Goal: Task Accomplishment & Management: Manage account settings

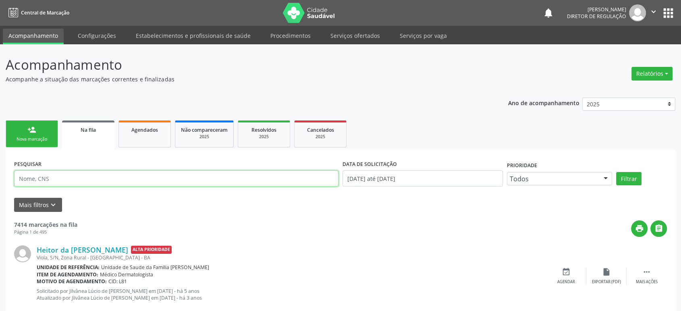
click at [40, 176] on input "text" at bounding box center [176, 179] width 325 height 16
click at [616, 172] on button "Filtrar" at bounding box center [628, 179] width 25 height 14
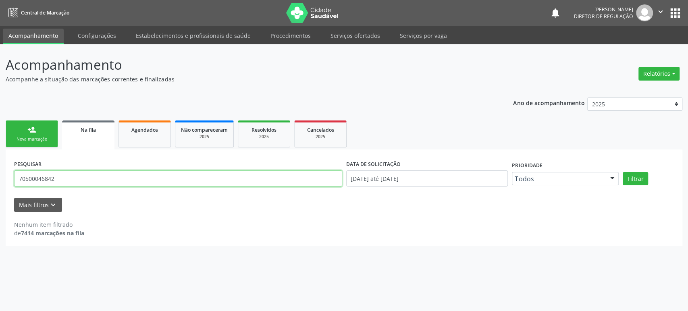
click at [55, 178] on input "70500046842" at bounding box center [178, 179] width 328 height 16
click at [57, 181] on input "70500046842" at bounding box center [178, 179] width 328 height 16
click at [623, 172] on button "Filtrar" at bounding box center [635, 179] width 25 height 14
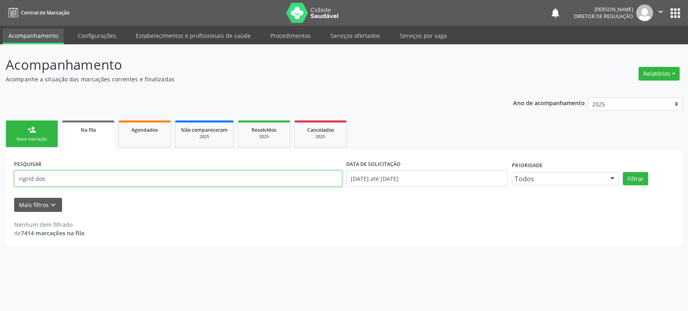
click at [100, 179] on input "rigrid dos" at bounding box center [178, 179] width 328 height 16
type input "r"
click at [623, 172] on button "Filtrar" at bounding box center [635, 179] width 25 height 14
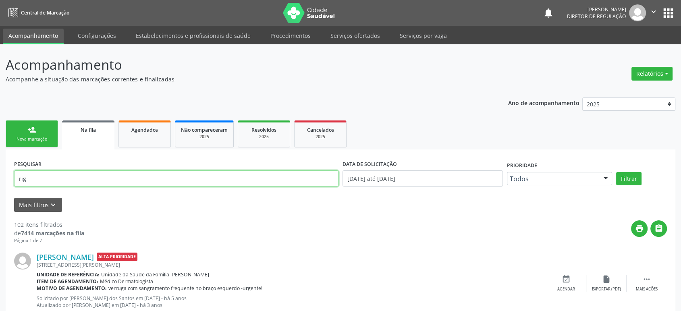
click at [100, 179] on input "rig" at bounding box center [176, 179] width 325 height 16
type input "ring"
click at [616, 172] on button "Filtrar" at bounding box center [628, 179] width 25 height 14
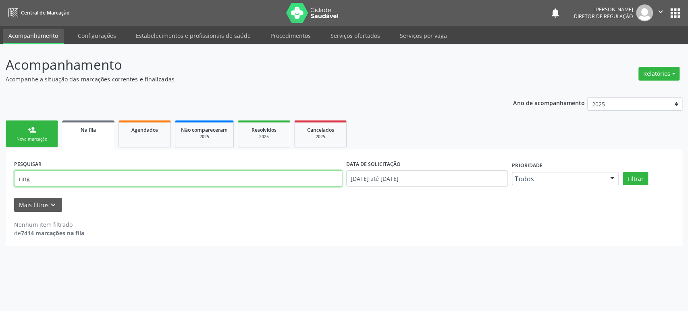
click at [45, 171] on input "ring" at bounding box center [178, 179] width 328 height 16
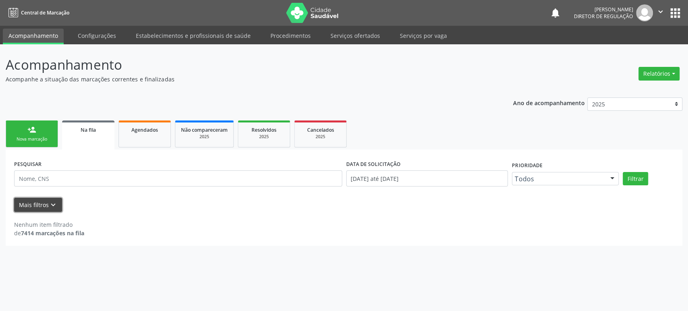
click at [32, 202] on button "Mais filtros keyboard_arrow_down" at bounding box center [38, 205] width 48 height 14
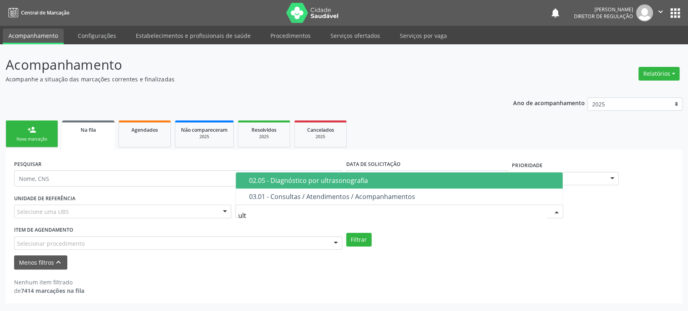
type input "ultr"
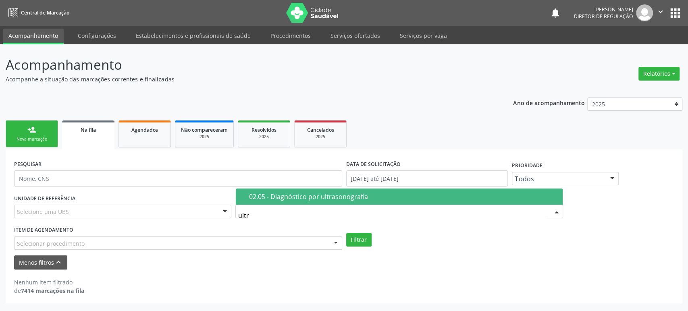
click at [302, 195] on div "02.05 - Diagnóstico por ultrasonografia" at bounding box center [403, 197] width 309 height 6
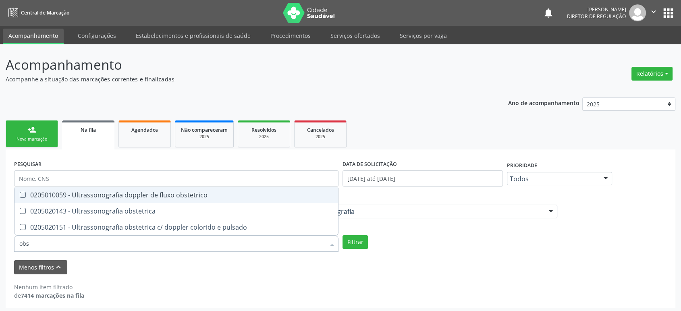
type input "obst"
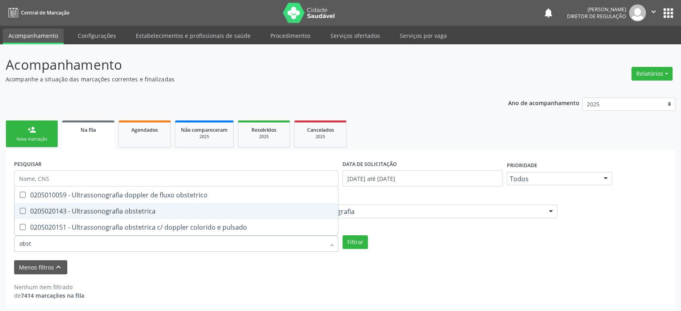
click at [91, 208] on div "0205020143 - Ultrassonografia obstetrica" at bounding box center [176, 211] width 314 height 6
checkbox obstetrica "true"
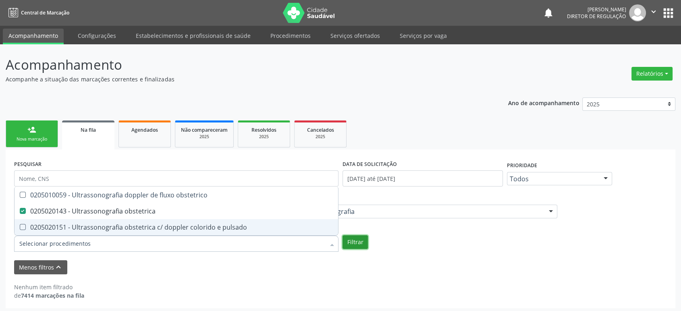
click at [352, 248] on button "Filtrar" at bounding box center [355, 242] width 25 height 14
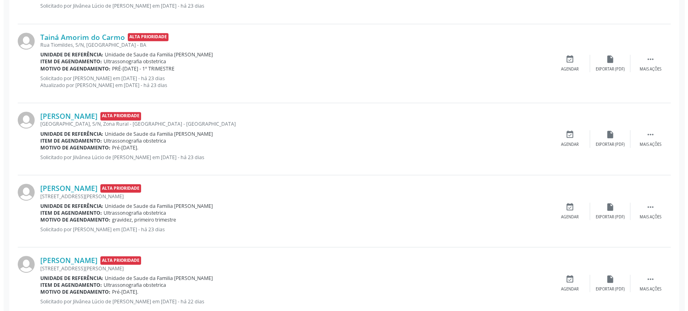
scroll to position [431, 0]
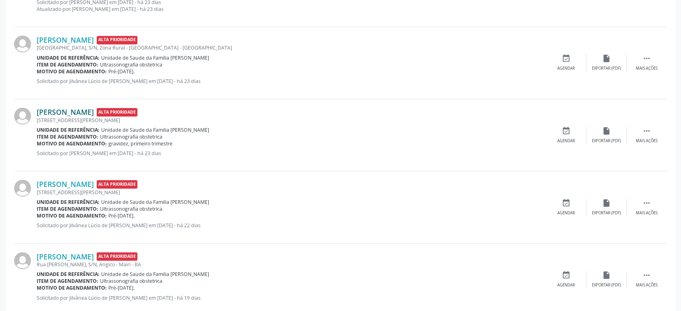
click at [81, 112] on link "[PERSON_NAME]" at bounding box center [65, 112] width 57 height 9
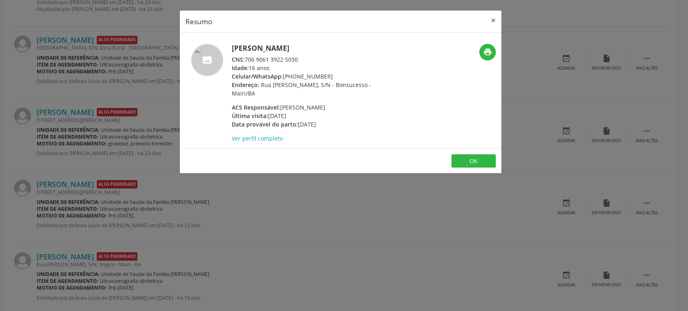
drag, startPoint x: 231, startPoint y: 47, endPoint x: 323, endPoint y: 46, distance: 91.9
click at [323, 46] on div "[PERSON_NAME] CNS: 706 9061 3922 5030 Idade: 16 anos Celular/WhatsApp: [PHONE_N…" at bounding box center [287, 93] width 214 height 99
copy h5 "[PERSON_NAME]"
click at [87, 121] on div "Resumo × [PERSON_NAME] CNS: 706 9061 3922 5030 Idade: 16 anos Celular/WhatsApp:…" at bounding box center [344, 155] width 688 height 311
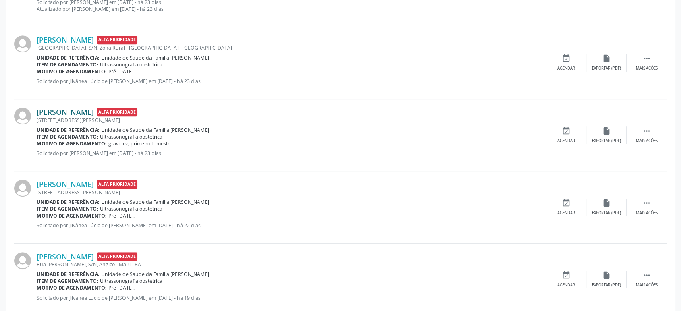
click at [72, 112] on link "[PERSON_NAME]" at bounding box center [65, 112] width 57 height 9
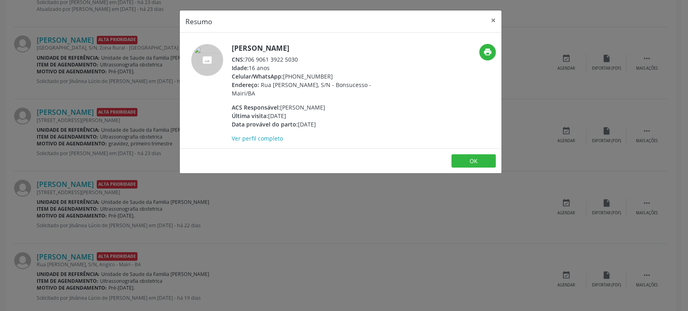
drag, startPoint x: 233, startPoint y: 45, endPoint x: 326, endPoint y: 42, distance: 93.2
click at [326, 42] on div "[PERSON_NAME] CNS: 706 9061 3922 5030 Idade: 16 anos Celular/WhatsApp: [PHONE_N…" at bounding box center [341, 91] width 322 height 116
copy h5 "[PERSON_NAME]"
click at [142, 100] on div "Resumo × [PERSON_NAME] CNS: 706 9061 3922 5030 Idade: 16 anos Celular/WhatsApp:…" at bounding box center [344, 155] width 688 height 311
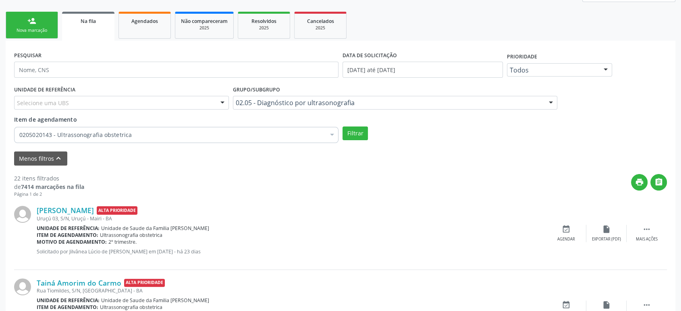
scroll to position [73, 0]
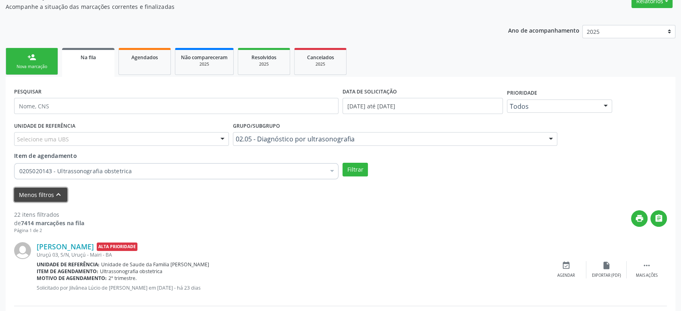
click at [32, 198] on button "Menos filtros keyboard_arrow_up" at bounding box center [40, 195] width 53 height 14
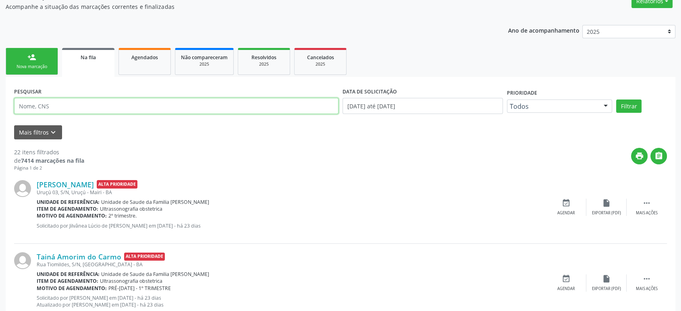
click at [55, 102] on input "text" at bounding box center [176, 106] width 325 height 16
paste input "[PERSON_NAME]"
click at [616, 100] on button "Filtrar" at bounding box center [628, 107] width 25 height 14
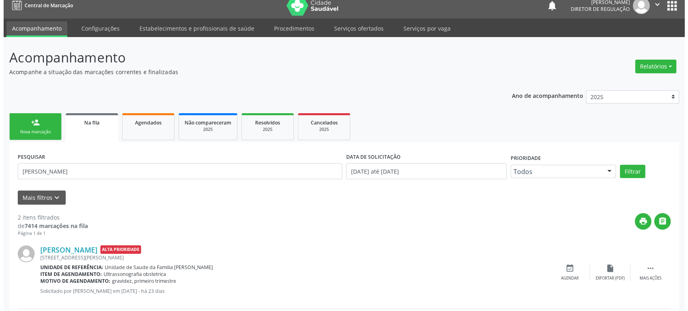
scroll to position [90, 0]
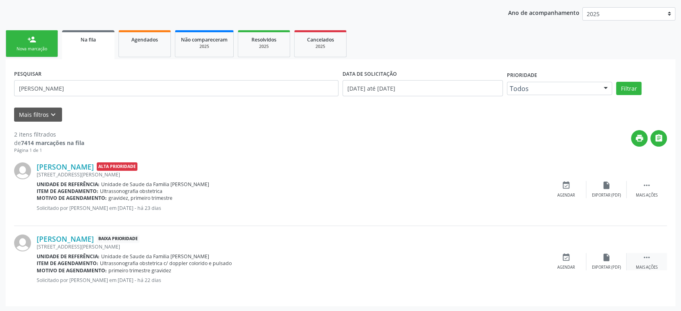
click at [650, 258] on icon "" at bounding box center [647, 257] width 9 height 9
click at [567, 258] on icon "cancel" at bounding box center [566, 257] width 9 height 9
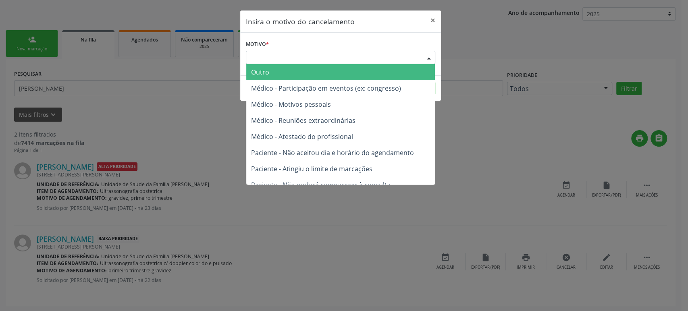
click at [294, 57] on div "Escolha o motivo" at bounding box center [340, 58] width 189 height 14
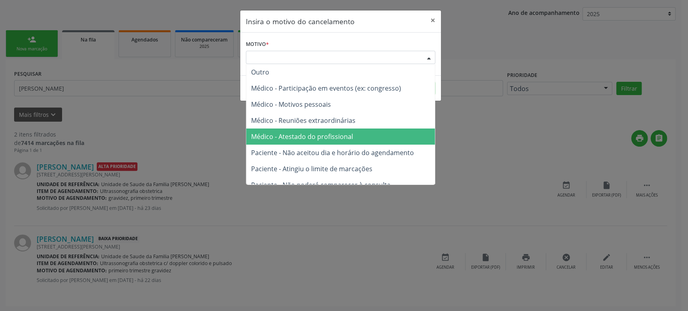
click at [307, 144] on span "Médico - Atestado do profissional" at bounding box center [340, 137] width 189 height 16
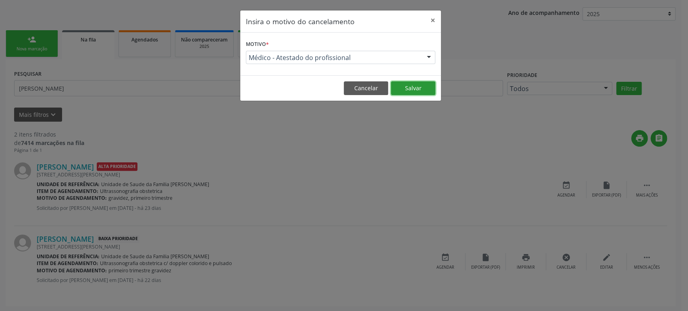
click at [409, 86] on button "Salvar" at bounding box center [413, 88] width 44 height 14
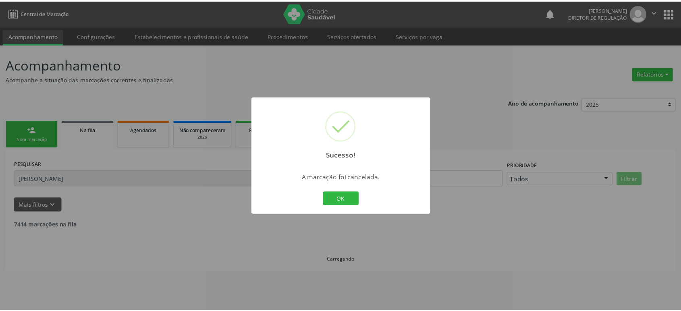
scroll to position [0, 0]
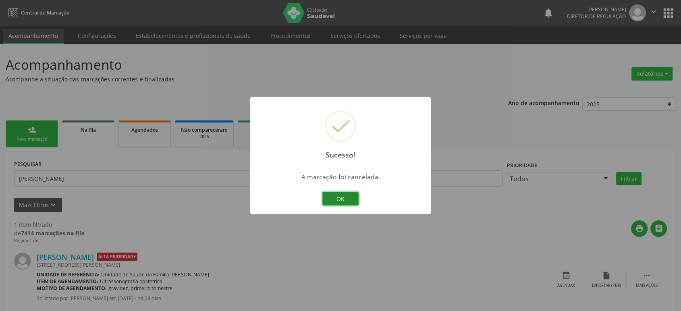
click at [346, 196] on button "OK" at bounding box center [341, 199] width 36 height 14
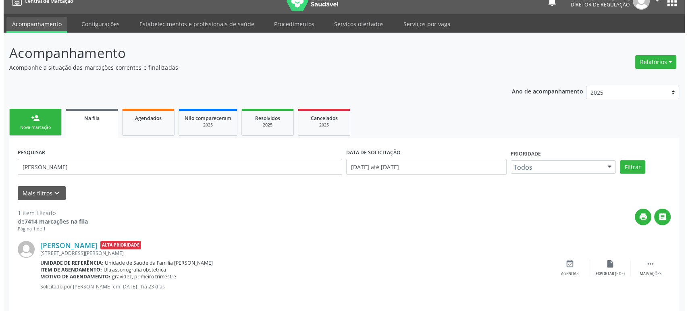
scroll to position [18, 0]
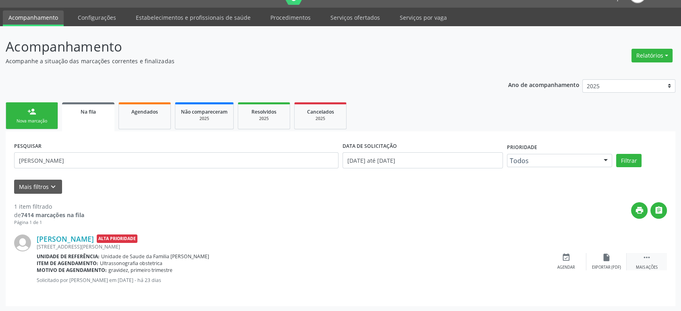
click at [651, 262] on div " Mais ações" at bounding box center [647, 261] width 40 height 17
click at [562, 262] on div "cancel Cancelar" at bounding box center [566, 261] width 40 height 17
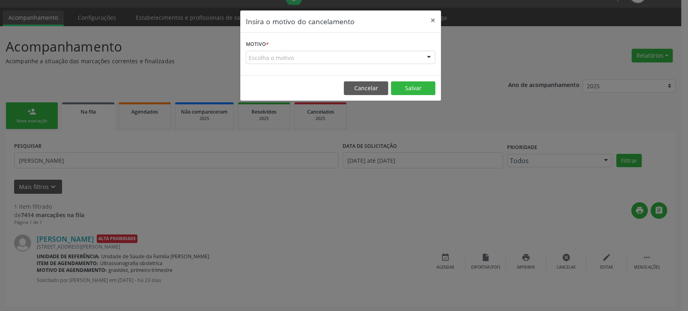
click at [288, 56] on div "Escolha o motivo" at bounding box center [340, 58] width 189 height 14
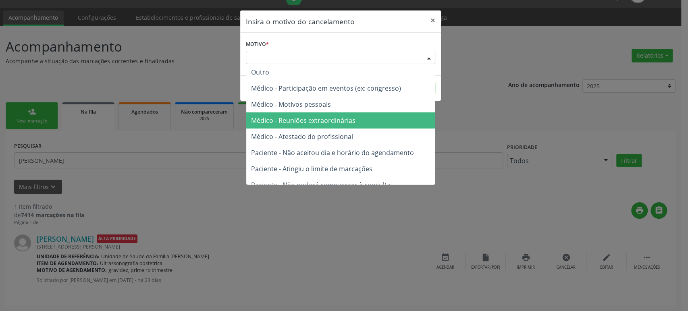
click at [331, 140] on span "Médico - Atestado do profissional" at bounding box center [340, 137] width 189 height 16
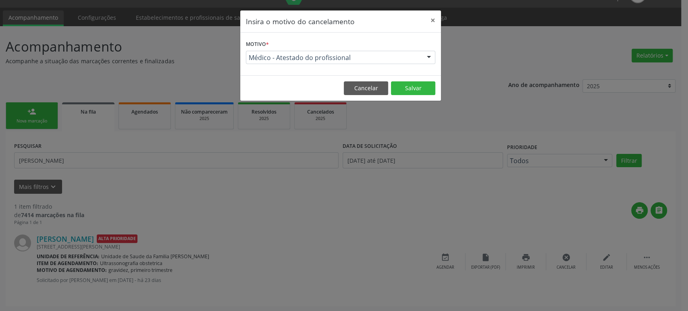
click at [408, 80] on footer "Cancelar Salvar" at bounding box center [340, 87] width 201 height 25
click at [406, 87] on button "Salvar" at bounding box center [413, 88] width 44 height 14
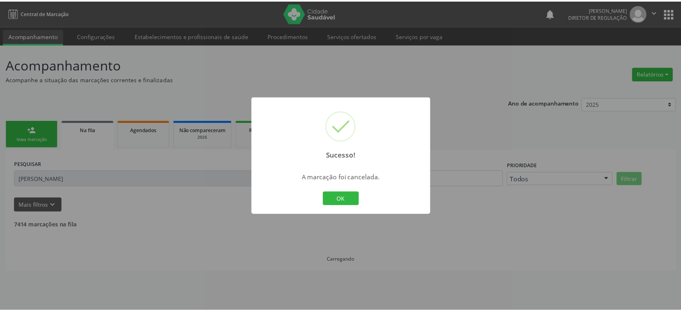
scroll to position [0, 0]
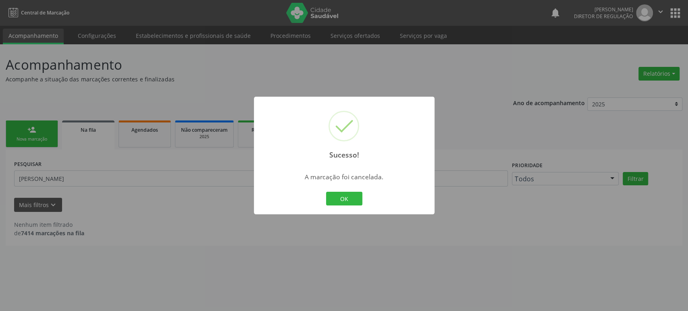
click at [107, 170] on div "Sucesso! × A marcação foi cancelada. OK Cancel" at bounding box center [344, 155] width 688 height 311
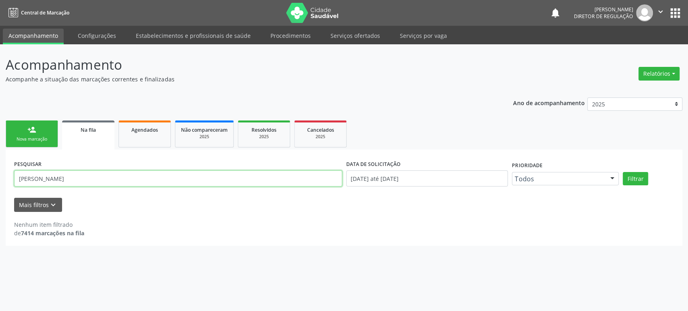
click at [102, 177] on input "[PERSON_NAME]" at bounding box center [178, 179] width 328 height 16
click at [623, 172] on button "Filtrar" at bounding box center [635, 179] width 25 height 14
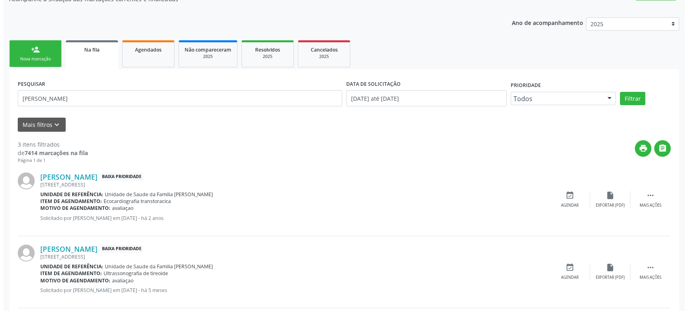
scroll to position [162, 0]
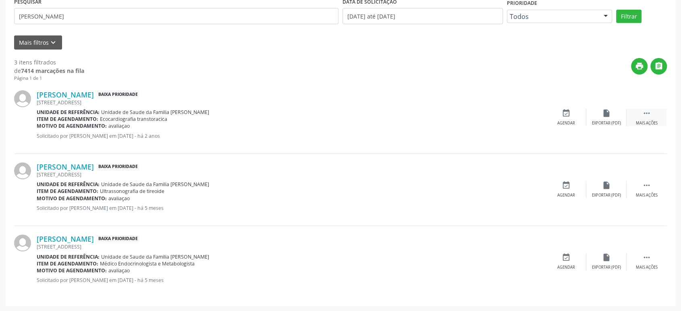
click at [649, 114] on icon "" at bounding box center [647, 113] width 9 height 9
click at [562, 117] on div "cancel Cancelar" at bounding box center [566, 117] width 40 height 17
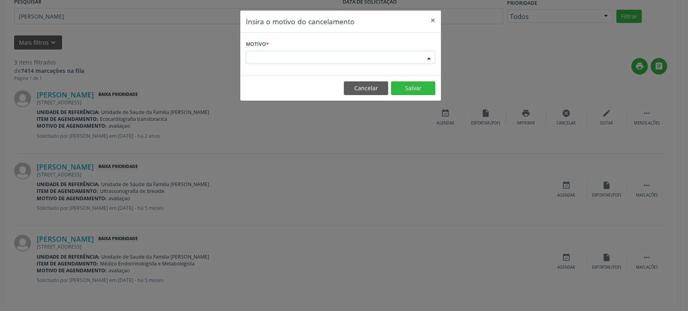
click at [348, 53] on div "Escolha o motivo" at bounding box center [340, 58] width 189 height 14
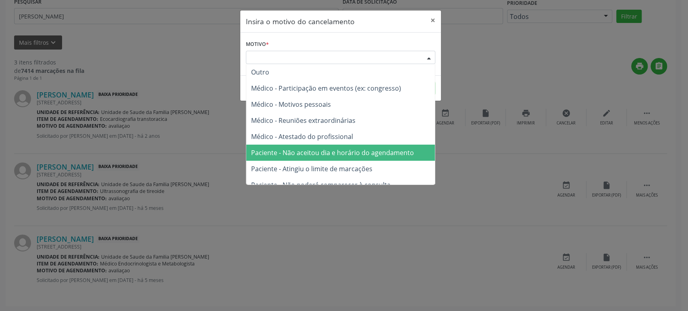
click at [342, 151] on span "Paciente - Não aceitou dia e horário do agendamento" at bounding box center [332, 152] width 163 height 9
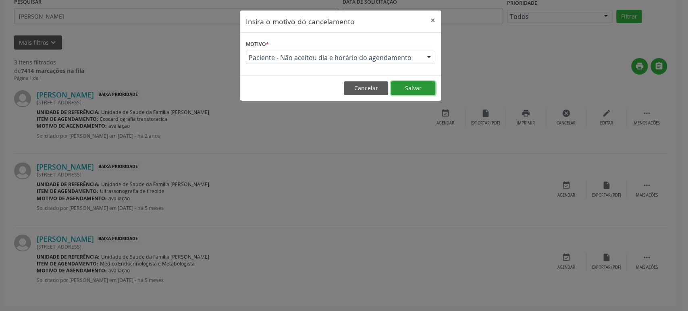
click at [414, 89] on button "Salvar" at bounding box center [413, 88] width 44 height 14
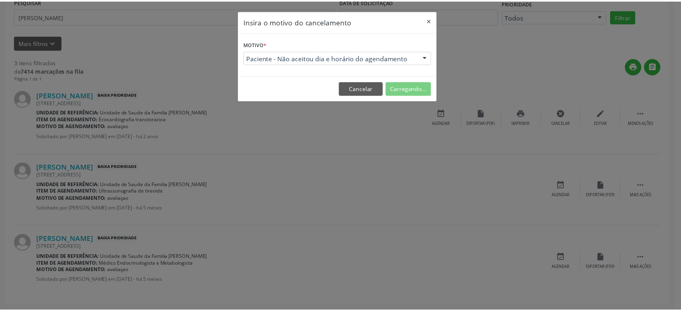
scroll to position [0, 0]
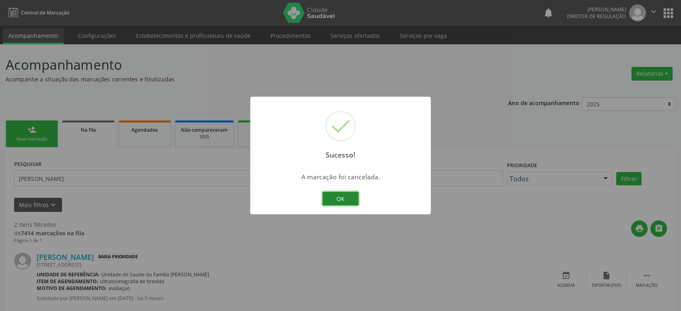
click at [354, 195] on button "OK" at bounding box center [341, 199] width 36 height 14
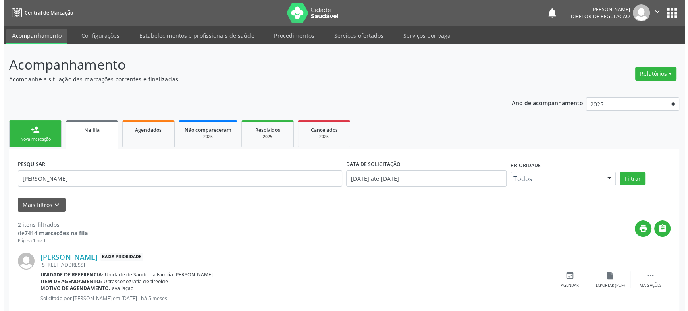
scroll to position [90, 0]
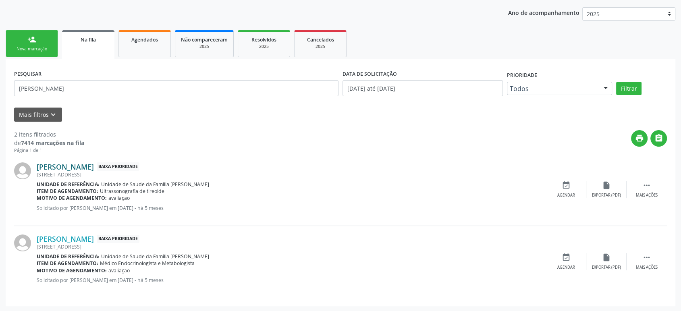
click at [72, 163] on link "[PERSON_NAME]" at bounding box center [65, 166] width 57 height 9
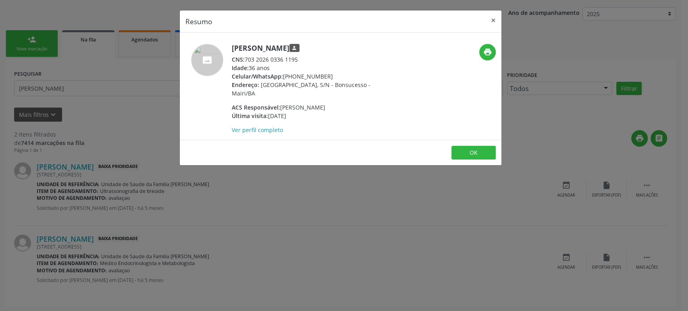
drag, startPoint x: 231, startPoint y: 46, endPoint x: 333, endPoint y: 44, distance: 101.2
click at [333, 44] on h5 "[PERSON_NAME] person" at bounding box center [310, 48] width 157 height 8
copy h5 "[PERSON_NAME]"
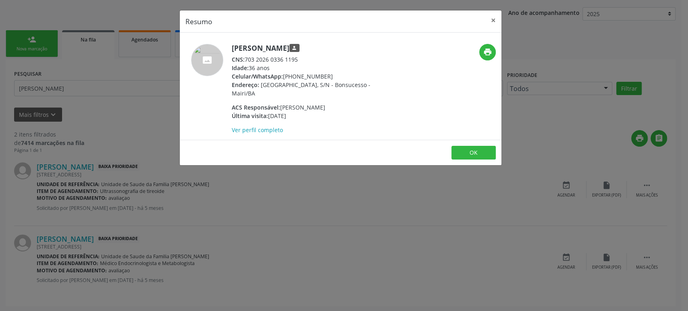
click at [330, 175] on div "Resumo × [PERSON_NAME] person CNS: 703 2026 0336 1195 Idade: 36 anos Celular/Wh…" at bounding box center [344, 155] width 688 height 311
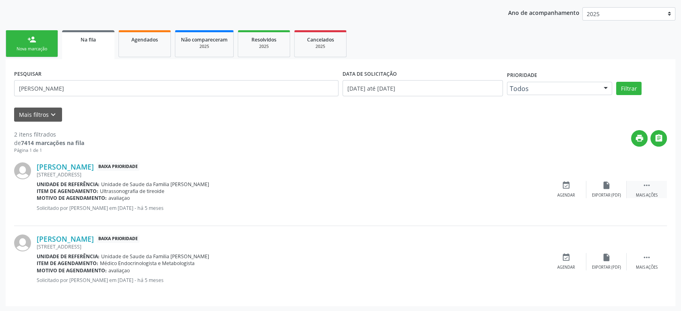
click at [643, 181] on icon "" at bounding box center [647, 185] width 9 height 9
click at [576, 187] on div "cancel Cancelar" at bounding box center [566, 189] width 40 height 17
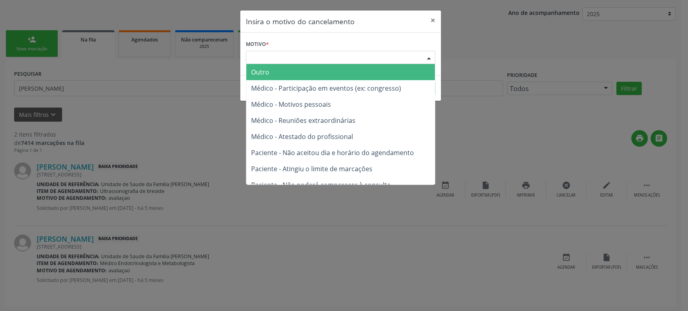
drag, startPoint x: 292, startPoint y: 54, endPoint x: 288, endPoint y: 64, distance: 10.5
click at [292, 54] on div "Escolha o motivo" at bounding box center [340, 58] width 189 height 14
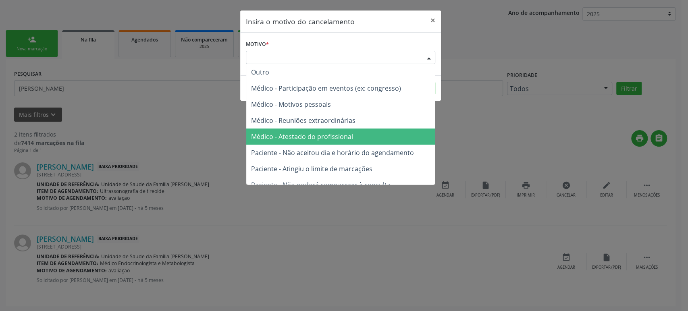
click at [313, 138] on span "Médico - Atestado do profissional" at bounding box center [302, 136] width 102 height 9
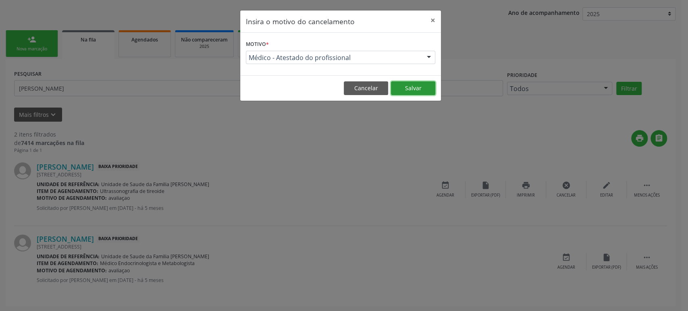
click at [404, 85] on button "Salvar" at bounding box center [413, 88] width 44 height 14
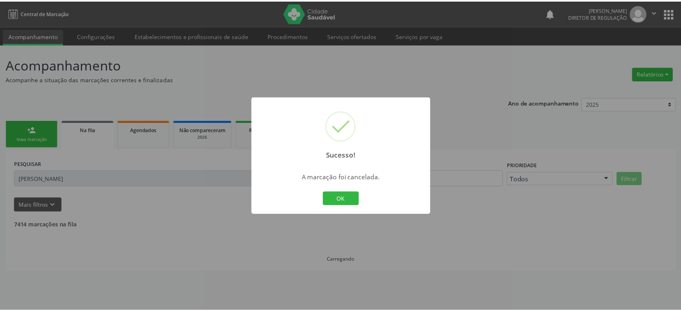
scroll to position [0, 0]
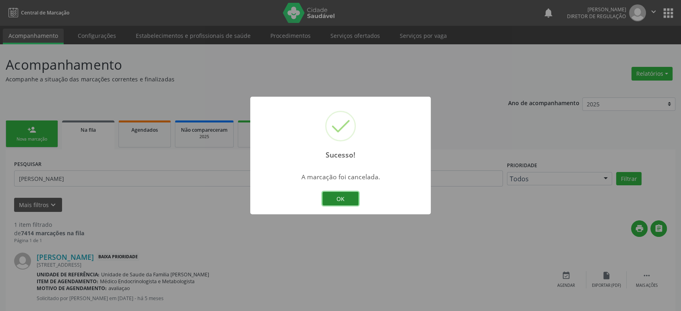
click at [342, 196] on button "OK" at bounding box center [341, 199] width 36 height 14
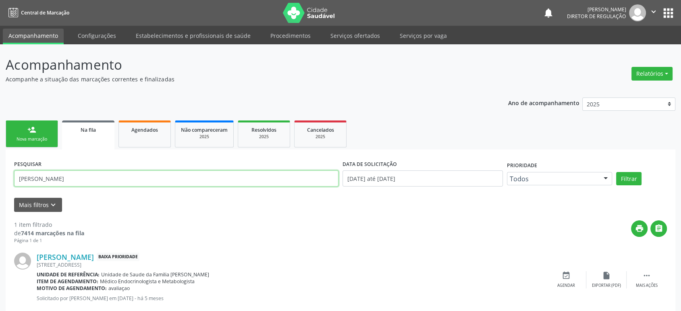
click at [42, 175] on input "[PERSON_NAME]" at bounding box center [176, 179] width 325 height 16
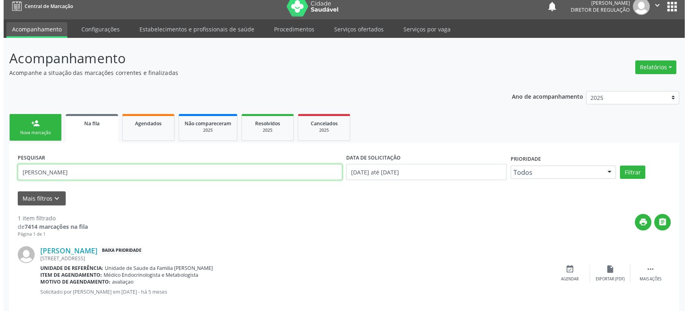
scroll to position [18, 0]
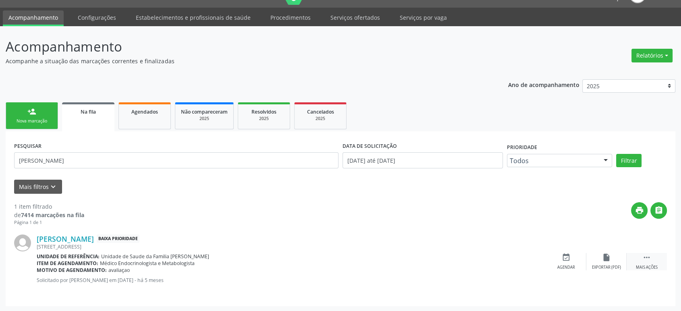
click at [639, 263] on div " Mais ações" at bounding box center [647, 261] width 40 height 17
click at [559, 256] on div "cancel Cancelar" at bounding box center [566, 261] width 40 height 17
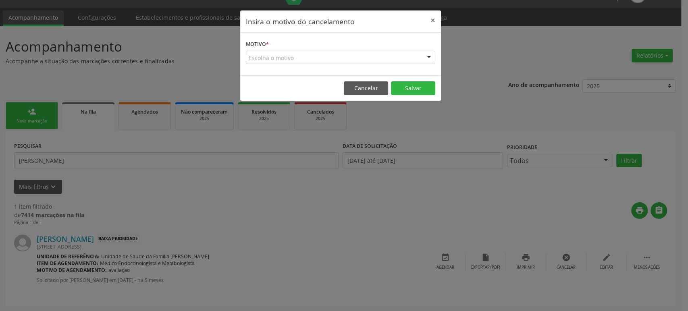
drag, startPoint x: 281, startPoint y: 50, endPoint x: 281, endPoint y: 57, distance: 7.3
click at [281, 50] on form "Motivo * Escolha o motivo Outro Médico - Participação em eventos (ex: congresso…" at bounding box center [340, 51] width 189 height 26
click at [285, 60] on div "Escolha o motivo" at bounding box center [340, 58] width 189 height 14
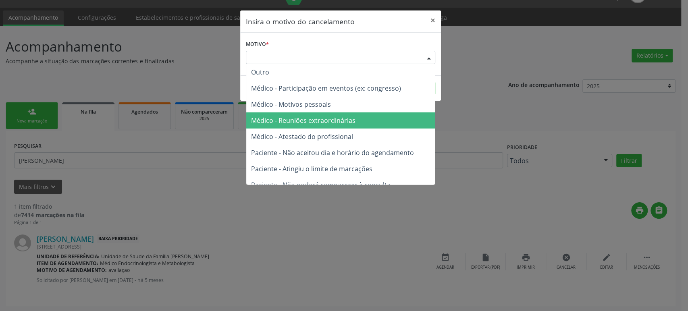
click at [297, 121] on span "Médico - Reuniões extraordinárias" at bounding box center [303, 120] width 104 height 9
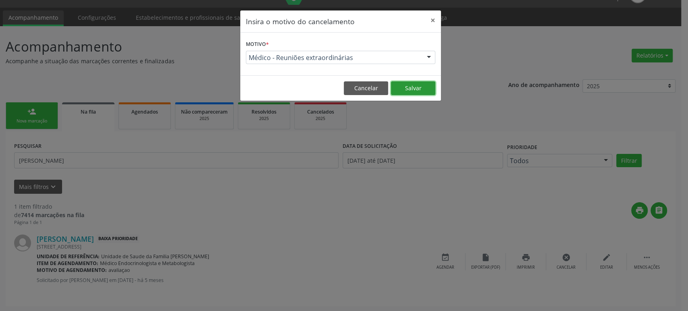
click at [400, 90] on button "Salvar" at bounding box center [413, 88] width 44 height 14
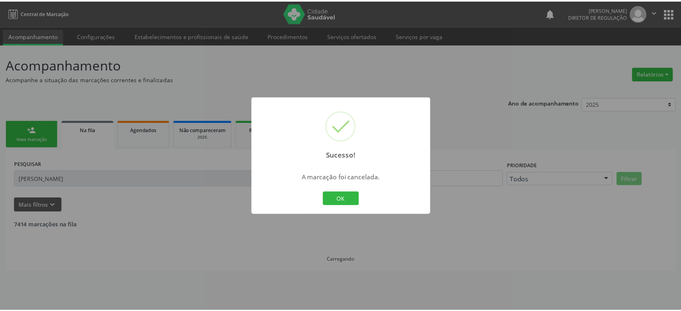
scroll to position [0, 0]
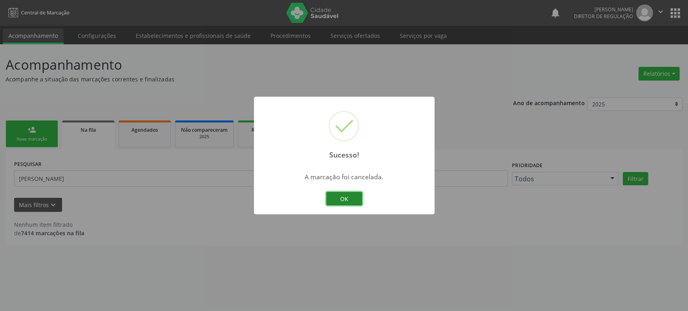
click at [345, 201] on button "OK" at bounding box center [344, 199] width 36 height 14
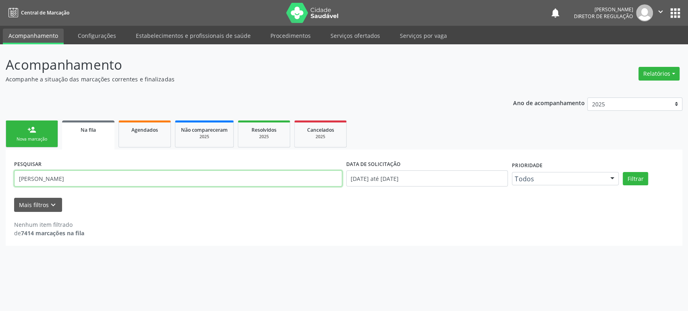
click at [71, 178] on input "[PERSON_NAME]" at bounding box center [178, 179] width 328 height 16
paste input "[PERSON_NAME]"
type input "[PERSON_NAME]"
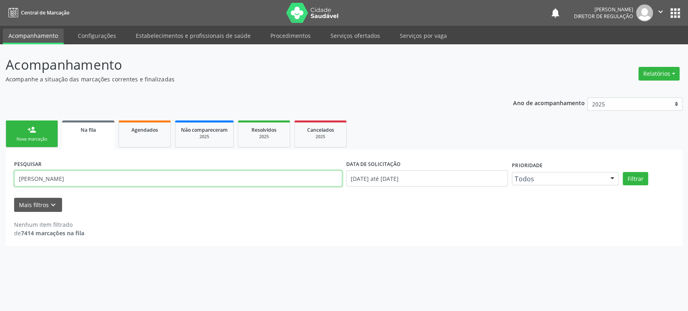
click at [623, 172] on button "Filtrar" at bounding box center [635, 179] width 25 height 14
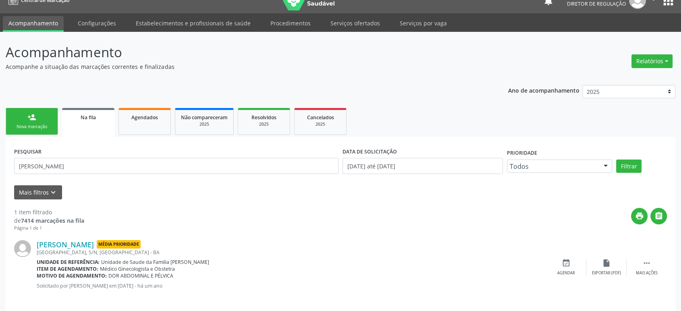
scroll to position [18, 0]
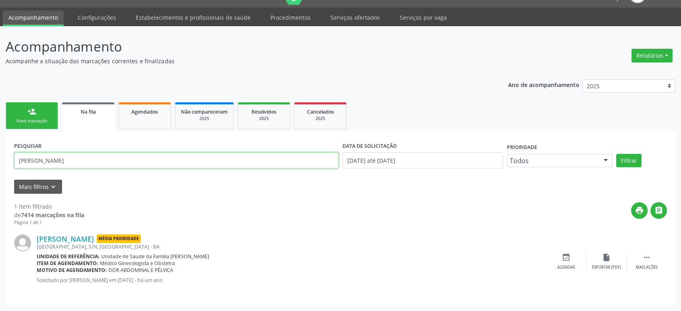
click at [123, 164] on input "[PERSON_NAME]" at bounding box center [176, 160] width 325 height 16
click at [123, 164] on input "text" at bounding box center [176, 160] width 325 height 16
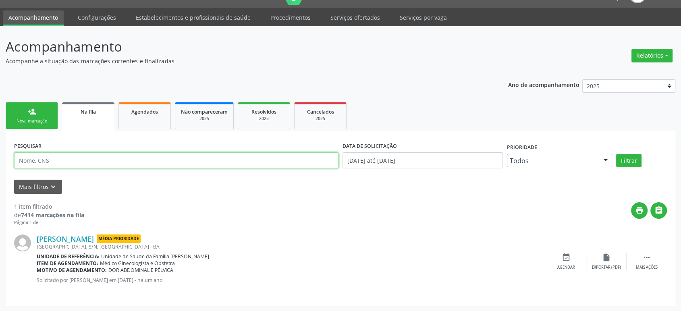
click at [123, 164] on input "text" at bounding box center [176, 160] width 325 height 16
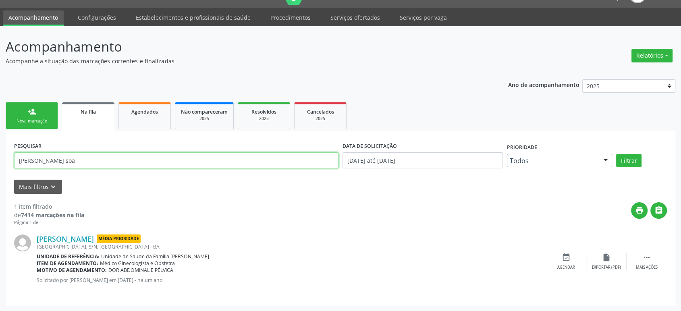
click at [616, 154] on button "Filtrar" at bounding box center [628, 161] width 25 height 14
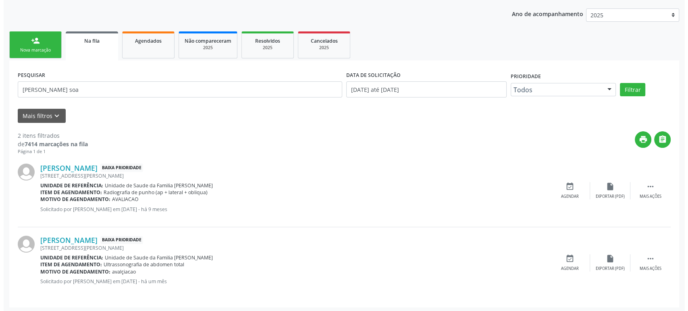
scroll to position [90, 0]
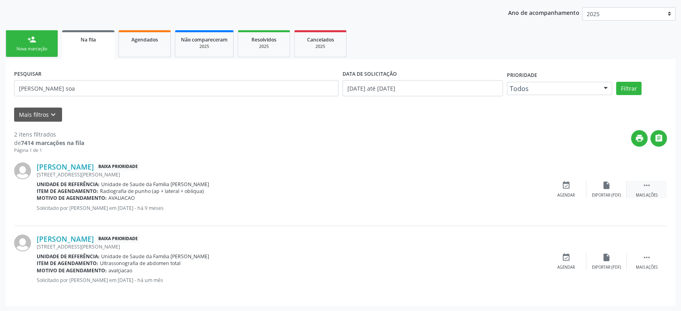
click at [653, 181] on div " Mais ações" at bounding box center [647, 189] width 40 height 17
click at [571, 187] on div "cancel Cancelar" at bounding box center [566, 189] width 40 height 17
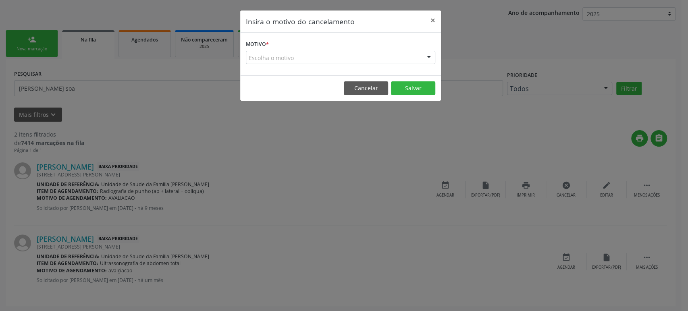
click at [342, 52] on div "Escolha o motivo" at bounding box center [340, 58] width 189 height 14
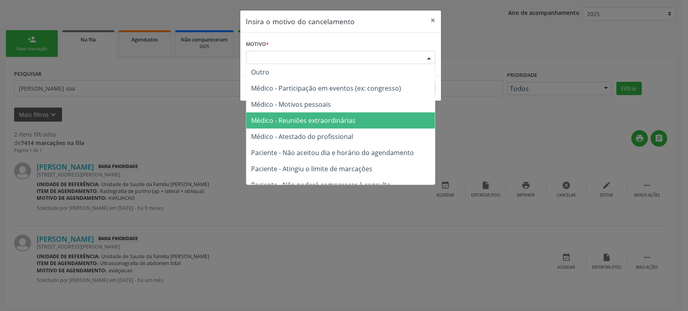
click at [352, 129] on span "Médico - Atestado do profissional" at bounding box center [340, 137] width 189 height 16
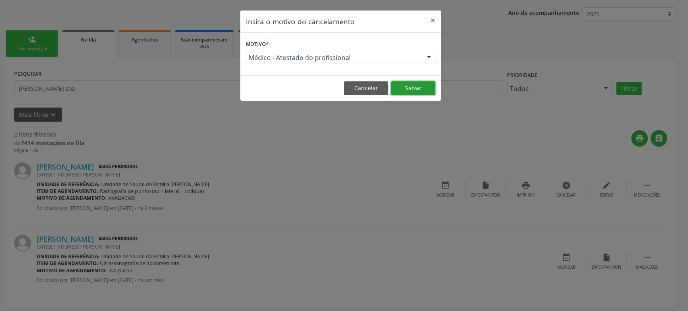
click at [406, 90] on button "Salvar" at bounding box center [413, 88] width 44 height 14
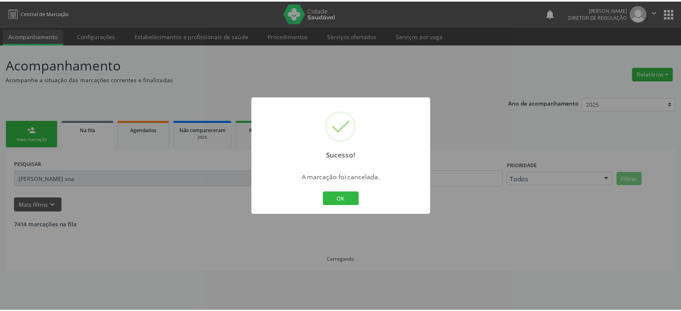
scroll to position [0, 0]
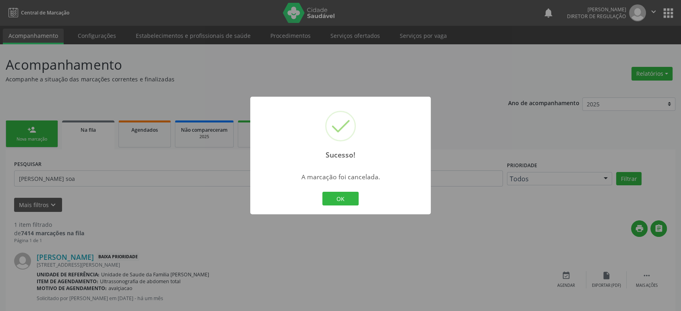
click at [180, 231] on div "Sucesso! × A marcação foi cancelada. OK Cancel" at bounding box center [340, 155] width 681 height 311
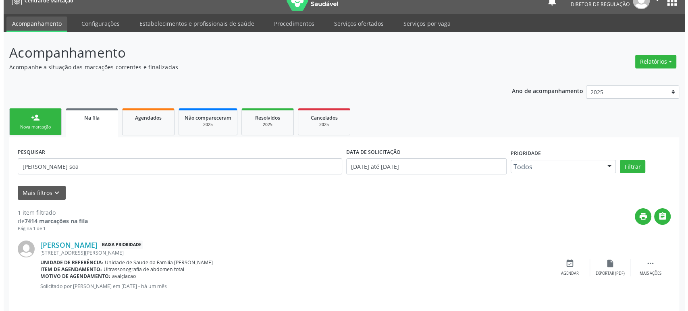
scroll to position [18, 0]
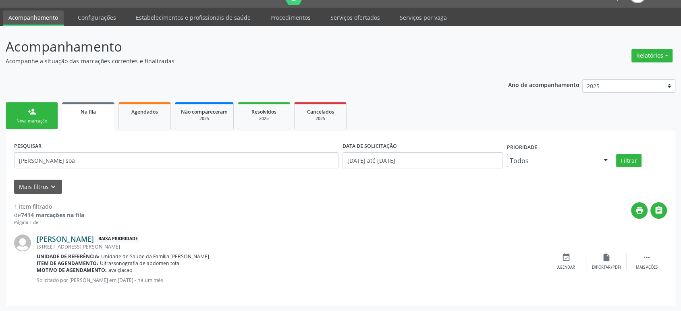
click at [94, 238] on link "[PERSON_NAME]" at bounding box center [65, 239] width 57 height 9
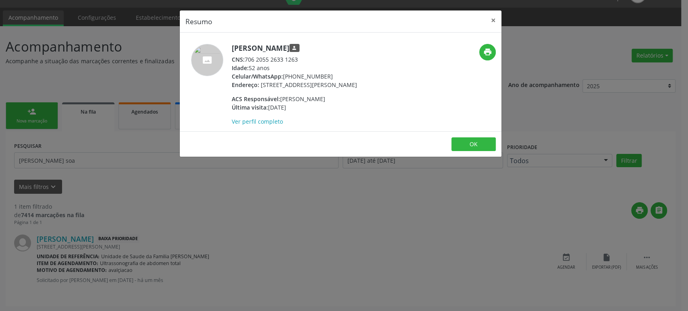
drag, startPoint x: 231, startPoint y: 47, endPoint x: 348, endPoint y: 46, distance: 117.7
click at [348, 46] on div "[PERSON_NAME] person CNS: 706 2055 2633 1263 Idade: 52 anos Celular/WhatsApp: […" at bounding box center [287, 85] width 214 height 82
copy h5 "[PERSON_NAME]"
drag, startPoint x: 283, startPoint y: 77, endPoint x: 332, endPoint y: 75, distance: 48.8
click at [332, 75] on div "Celular/WhatsApp: [PHONE_NUMBER]" at bounding box center [294, 76] width 125 height 8
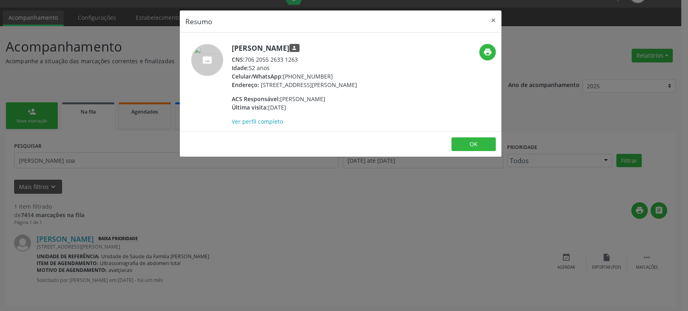
copy div "[PHONE_NUMBER]"
click at [23, 142] on div "Resumo × [PERSON_NAME] person CNS: 706 2055 2633 1263 Idade: 52 anos Celular/Wh…" at bounding box center [344, 155] width 688 height 311
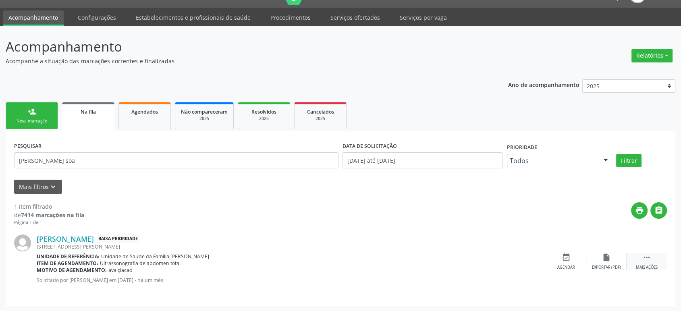
click at [643, 257] on icon "" at bounding box center [647, 257] width 9 height 9
click at [567, 258] on icon "cancel" at bounding box center [566, 257] width 9 height 9
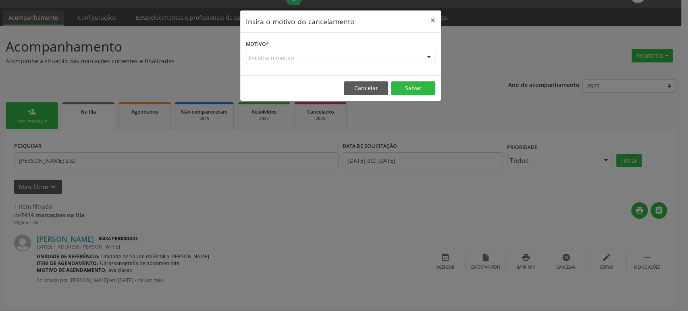
click at [261, 61] on div "Escolha o motivo" at bounding box center [340, 58] width 189 height 14
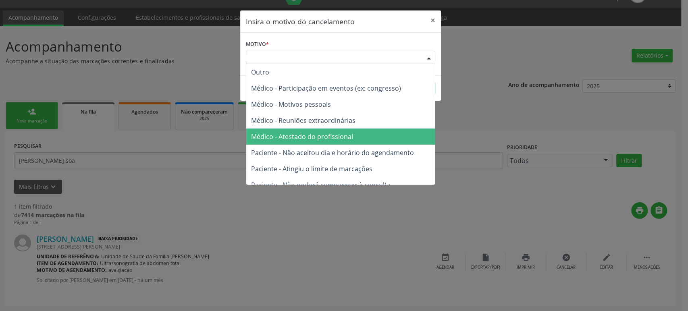
click at [298, 137] on span "Médico - Atestado do profissional" at bounding box center [302, 136] width 102 height 9
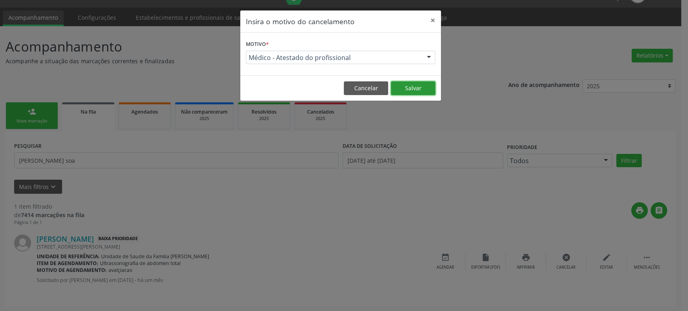
click at [414, 86] on button "Salvar" at bounding box center [413, 88] width 44 height 14
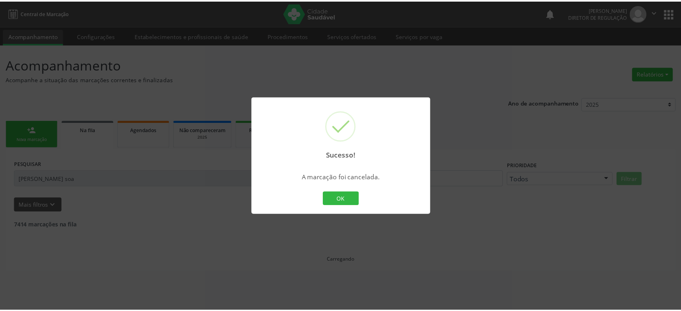
scroll to position [0, 0]
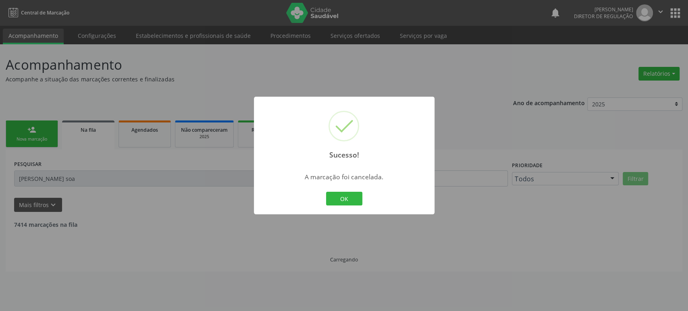
click at [75, 177] on div "Sucesso! × A marcação foi cancelada. OK Cancel" at bounding box center [344, 155] width 688 height 311
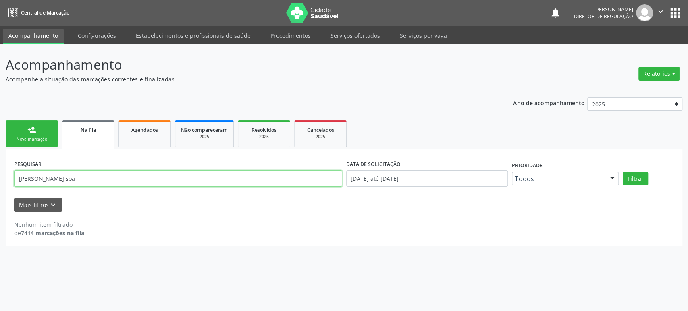
click at [73, 179] on input "[PERSON_NAME] soa" at bounding box center [178, 179] width 328 height 16
type input "[PERSON_NAME]"
click at [623, 172] on button "Filtrar" at bounding box center [635, 179] width 25 height 14
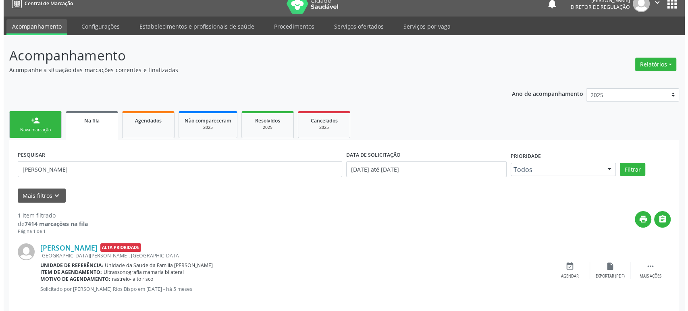
scroll to position [18, 0]
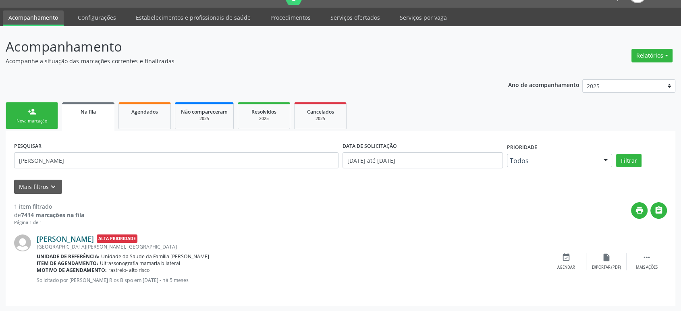
click at [94, 238] on link "[PERSON_NAME]" at bounding box center [65, 239] width 57 height 9
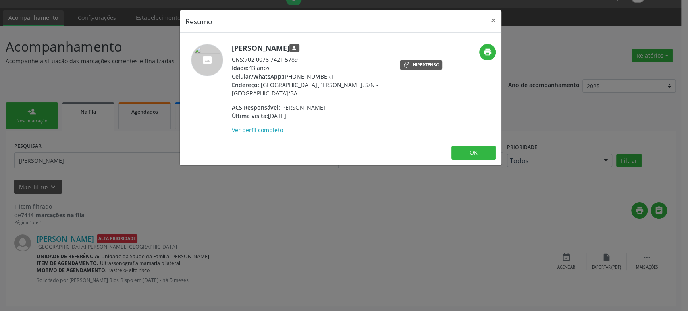
drag, startPoint x: 231, startPoint y: 46, endPoint x: 387, endPoint y: 45, distance: 155.6
click at [387, 45] on h5 "[PERSON_NAME] person" at bounding box center [310, 48] width 157 height 8
copy h5 "[PERSON_NAME]"
click at [319, 197] on div "Resumo × [PERSON_NAME] person CNS: 702 0078 7421 5789 Idade: 43 anos Celular/Wh…" at bounding box center [344, 155] width 688 height 311
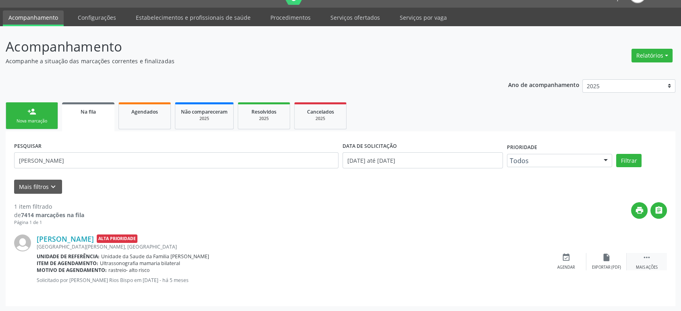
click at [650, 254] on icon "" at bounding box center [647, 257] width 9 height 9
click at [571, 257] on div "cancel Cancelar" at bounding box center [566, 261] width 40 height 17
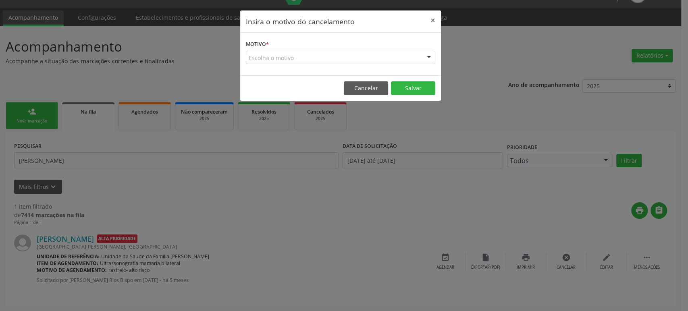
click at [312, 54] on div "Escolha o motivo" at bounding box center [340, 58] width 189 height 14
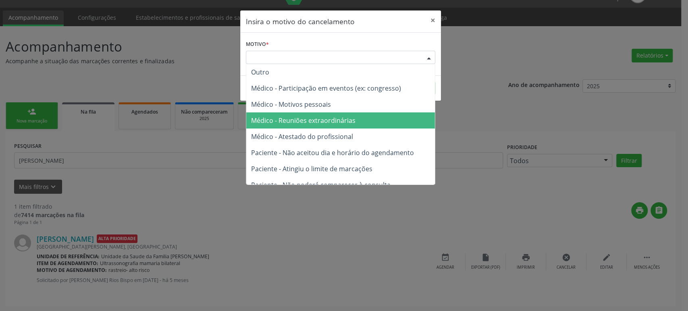
click at [316, 120] on span "Médico - Reuniões extraordinárias" at bounding box center [303, 120] width 104 height 9
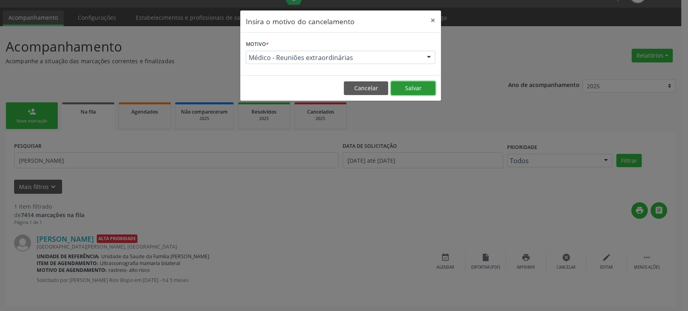
click at [403, 86] on button "Salvar" at bounding box center [413, 88] width 44 height 14
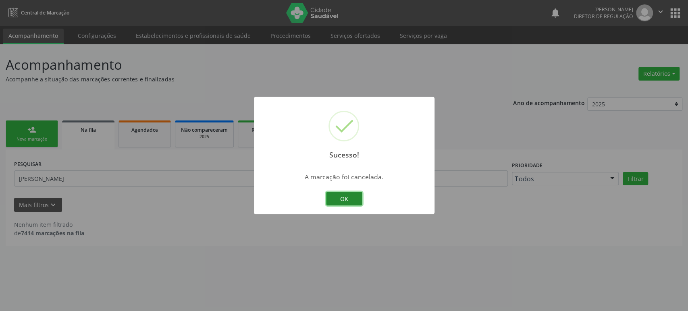
click at [352, 199] on button "OK" at bounding box center [344, 199] width 36 height 14
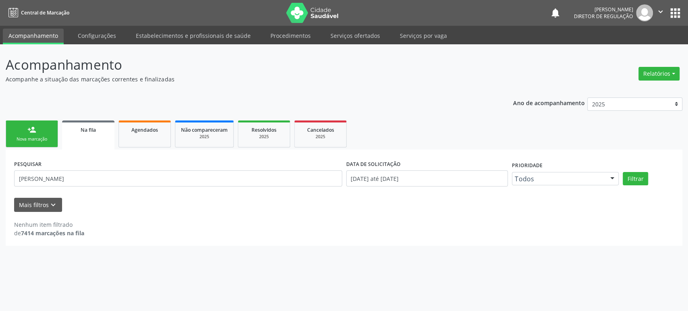
click at [678, 14] on button "apps" at bounding box center [675, 13] width 14 height 14
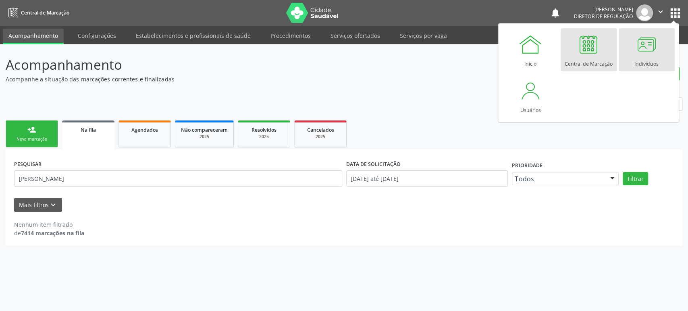
click at [652, 43] on div at bounding box center [647, 44] width 24 height 24
